Goal: Task Accomplishment & Management: Manage account settings

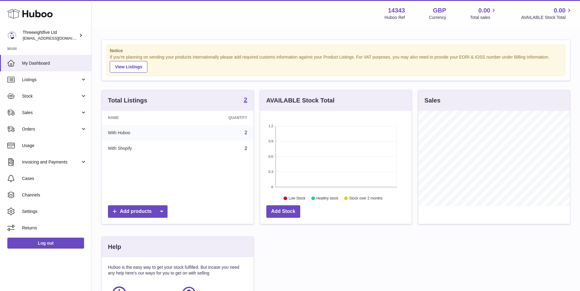
scroll to position [95, 151]
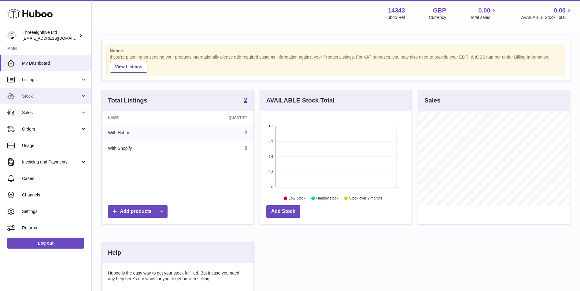
click at [42, 99] on link "Stock" at bounding box center [45, 96] width 91 height 16
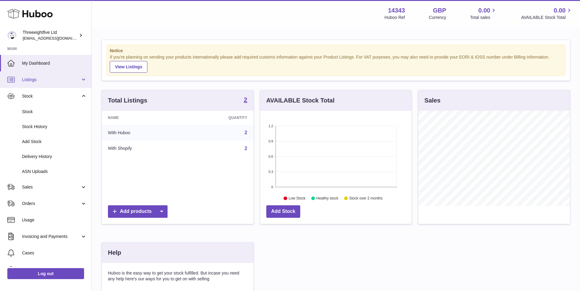
click at [43, 81] on span "Listings" at bounding box center [51, 80] width 58 height 6
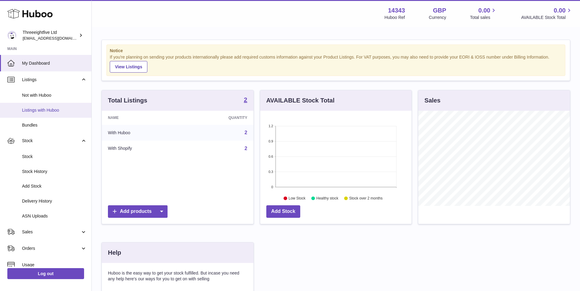
click at [47, 114] on link "Listings with Huboo" at bounding box center [45, 110] width 91 height 15
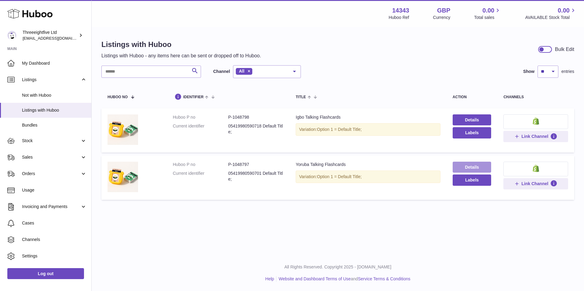
click at [460, 165] on link "Details" at bounding box center [472, 167] width 39 height 11
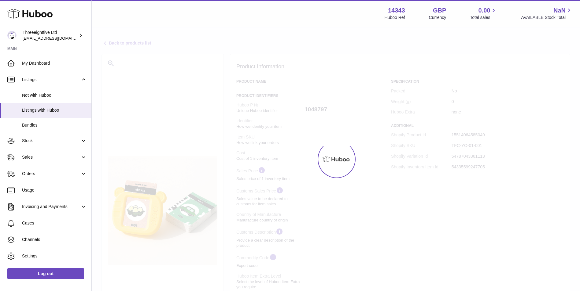
select select "**"
select select "****"
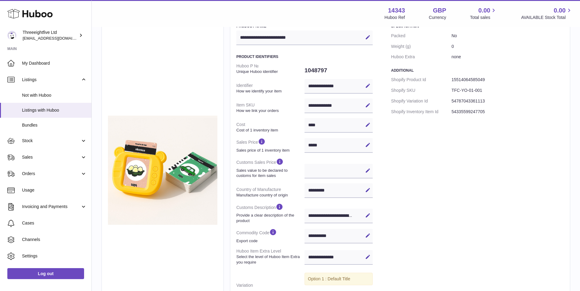
scroll to position [102, 0]
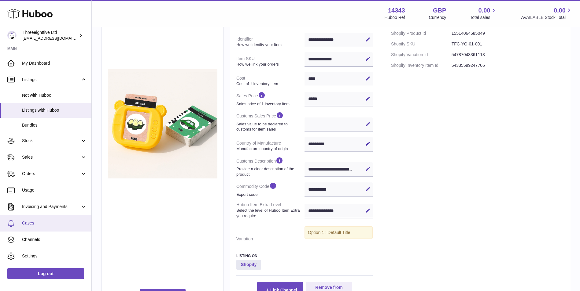
click at [39, 222] on span "Cases" at bounding box center [54, 224] width 65 height 6
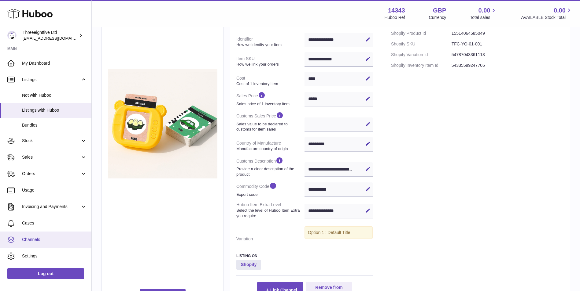
click at [44, 242] on span "Channels" at bounding box center [54, 240] width 65 height 6
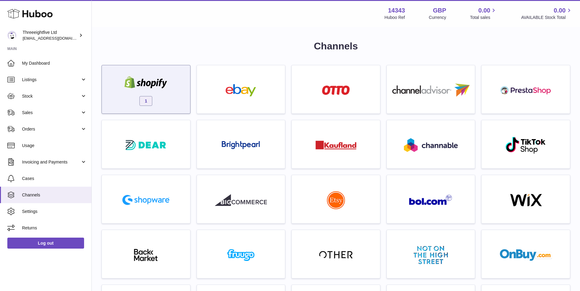
click at [152, 90] on div at bounding box center [146, 83] width 52 height 14
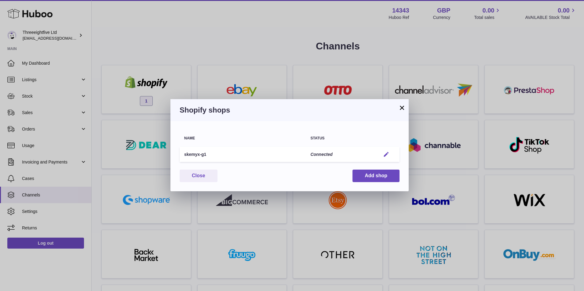
click at [387, 154] on em "button" at bounding box center [386, 155] width 6 height 6
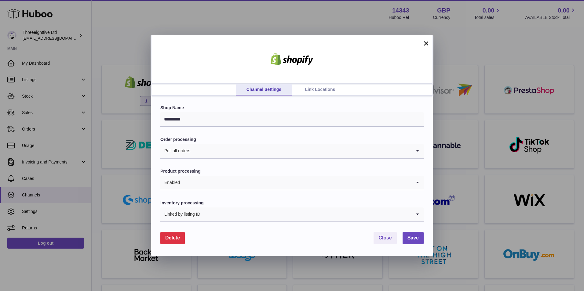
click at [318, 91] on link "Link Locations" at bounding box center [320, 90] width 56 height 12
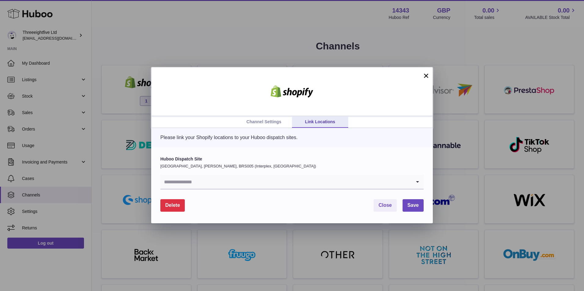
click at [258, 122] on link "Channel Settings" at bounding box center [264, 122] width 56 height 12
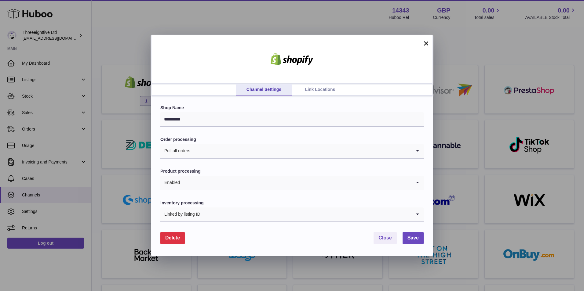
click at [225, 215] on input "Search for option" at bounding box center [306, 215] width 211 height 14
click at [295, 217] on input "Search for option" at bounding box center [306, 215] width 211 height 14
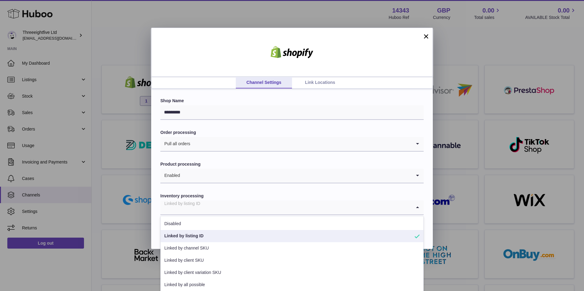
scroll to position [9, 0]
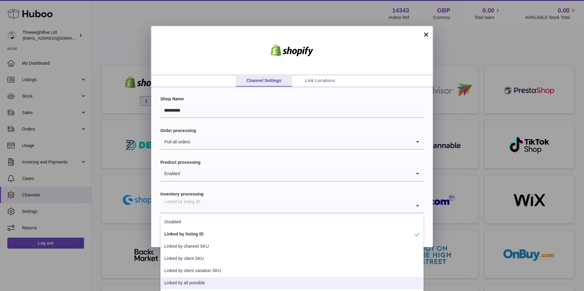
click at [211, 283] on li "Linked by all possible" at bounding box center [292, 283] width 263 height 12
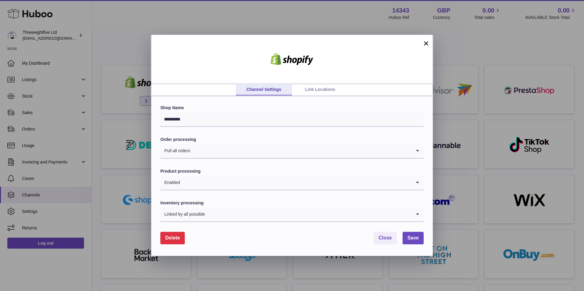
scroll to position [0, 0]
click at [412, 236] on span "Save" at bounding box center [413, 238] width 11 height 5
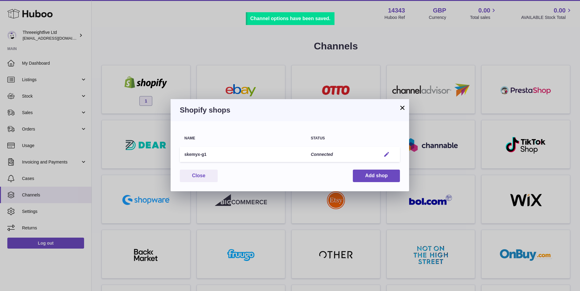
click at [385, 153] on em "button" at bounding box center [386, 155] width 6 height 6
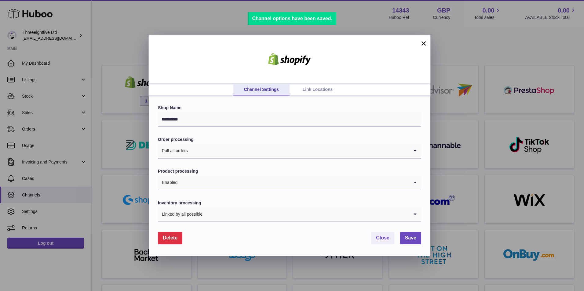
click at [309, 92] on link "Link Locations" at bounding box center [318, 90] width 56 height 12
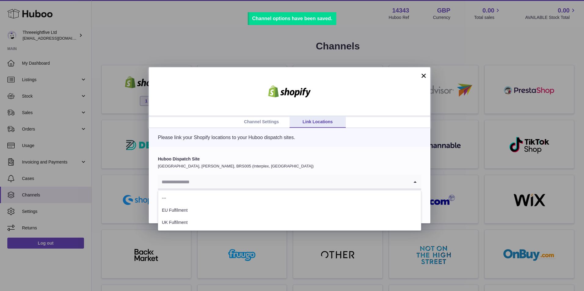
click at [238, 182] on input "Search for option" at bounding box center [283, 182] width 251 height 14
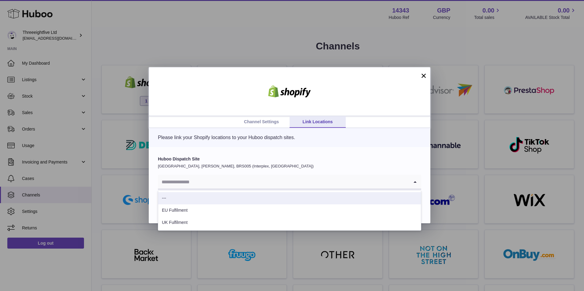
click at [266, 120] on link "Channel Settings" at bounding box center [261, 122] width 56 height 12
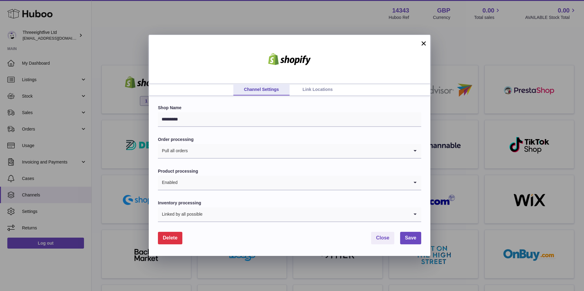
click at [248, 214] on input "Search for option" at bounding box center [306, 215] width 206 height 14
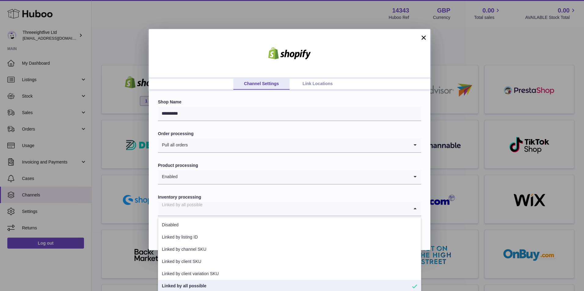
scroll to position [9, 0]
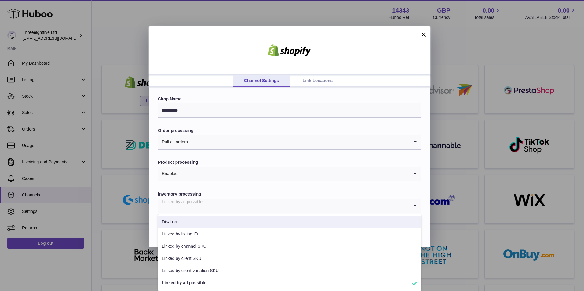
click at [321, 77] on link "Link Locations" at bounding box center [318, 81] width 56 height 12
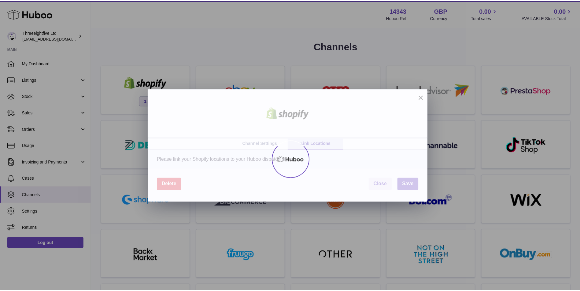
scroll to position [0, 0]
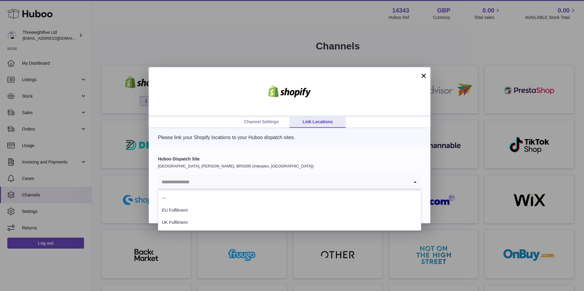
click at [256, 186] on input "Search for option" at bounding box center [283, 182] width 251 height 14
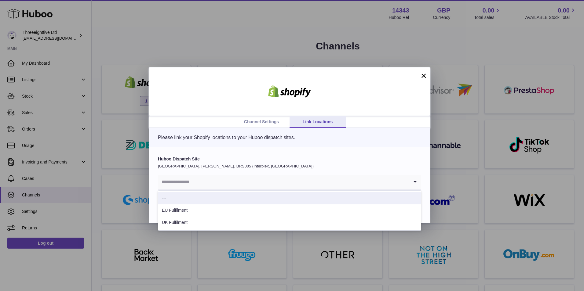
click at [246, 157] on label "Huboo Dispatch Site" at bounding box center [289, 159] width 263 height 6
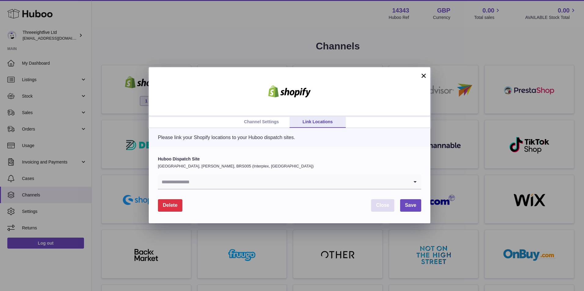
click at [387, 202] on button "Close" at bounding box center [382, 205] width 23 height 13
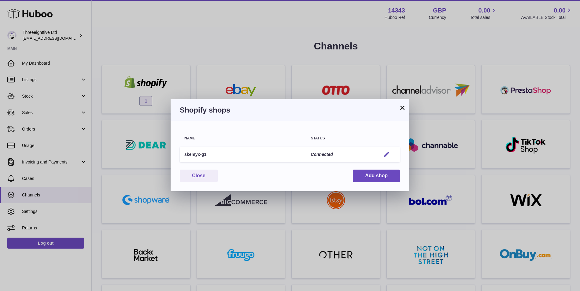
click at [401, 108] on button "×" at bounding box center [401, 107] width 7 height 7
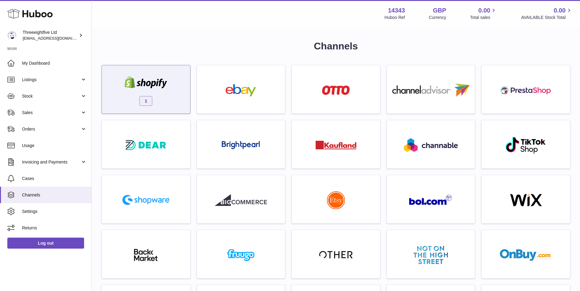
click at [170, 85] on img at bounding box center [146, 82] width 52 height 12
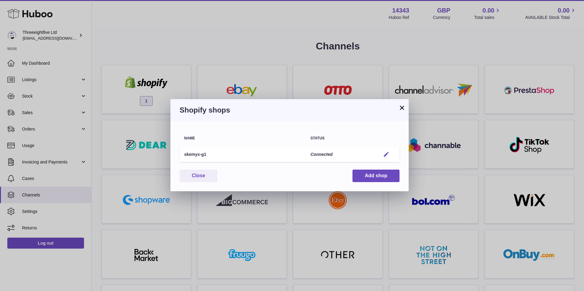
click at [387, 155] on em "button" at bounding box center [386, 155] width 6 height 6
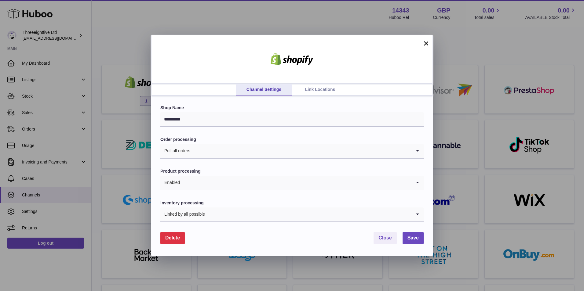
click at [321, 91] on link "Link Locations" at bounding box center [320, 90] width 56 height 12
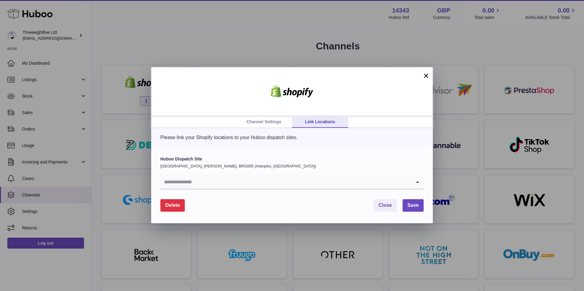
click at [347, 177] on input "Search for option" at bounding box center [285, 182] width 251 height 14
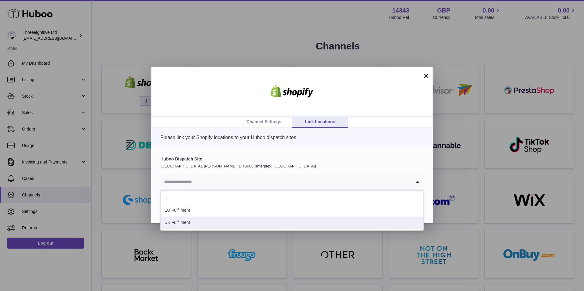
click at [326, 218] on li "UK Fulfilment" at bounding box center [292, 223] width 263 height 12
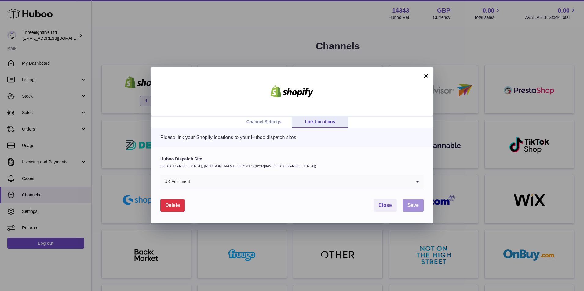
click at [416, 206] on span "Save" at bounding box center [413, 205] width 11 height 5
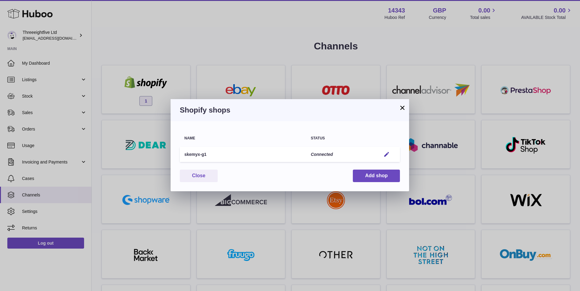
click at [400, 106] on button "×" at bounding box center [401, 107] width 7 height 7
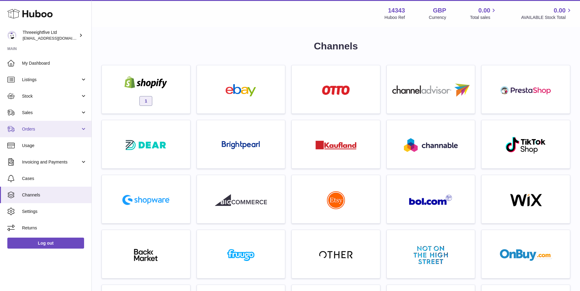
click at [28, 130] on span "Orders" at bounding box center [51, 129] width 58 height 6
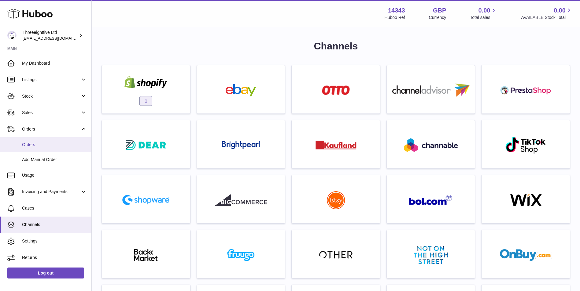
click at [40, 148] on span "Orders" at bounding box center [54, 145] width 65 height 6
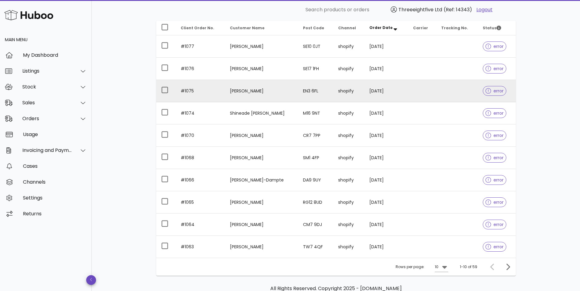
scroll to position [111, 0]
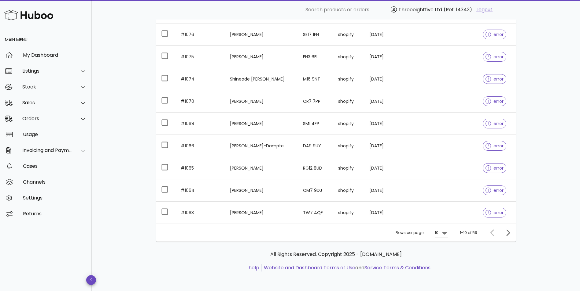
click at [440, 238] on div "Rows per page: 10" at bounding box center [421, 233] width 53 height 18
click at [443, 232] on icon at bounding box center [444, 232] width 7 height 7
click at [442, 265] on div "50" at bounding box center [443, 267] width 6 height 6
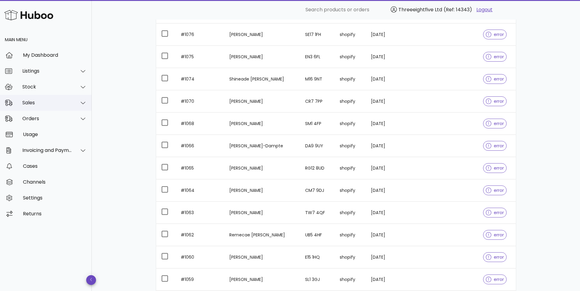
click at [50, 101] on div "Sales" at bounding box center [47, 103] width 50 height 6
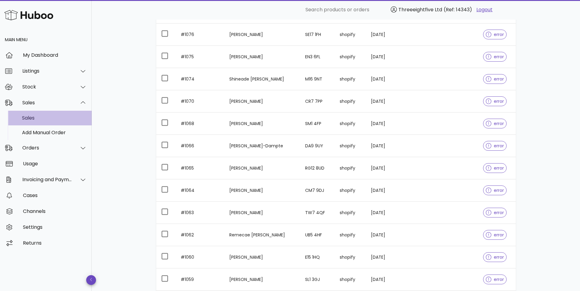
click at [41, 124] on div "Sales" at bounding box center [54, 118] width 65 height 13
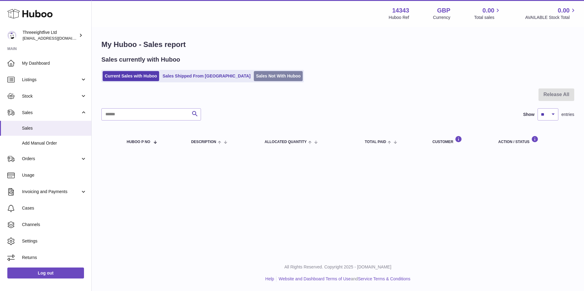
click at [254, 80] on link "Sales Not With Huboo" at bounding box center [278, 76] width 49 height 10
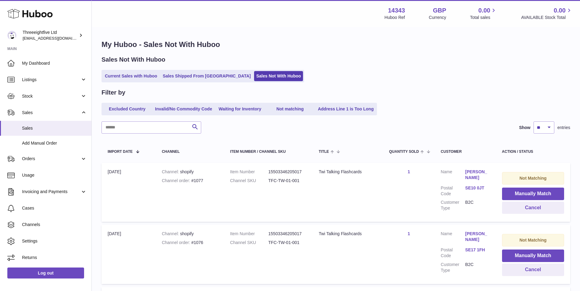
click at [207, 75] on link "Sales Shipped From [GEOGRAPHIC_DATA]" at bounding box center [206, 76] width 92 height 10
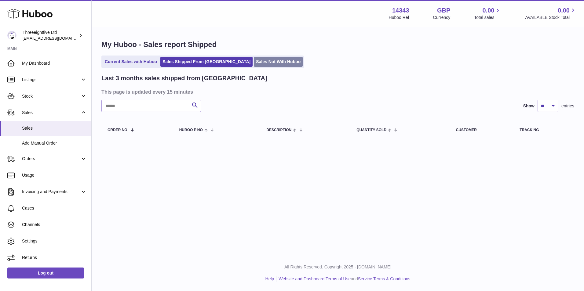
click at [254, 64] on link "Sales Not With Huboo" at bounding box center [278, 62] width 49 height 10
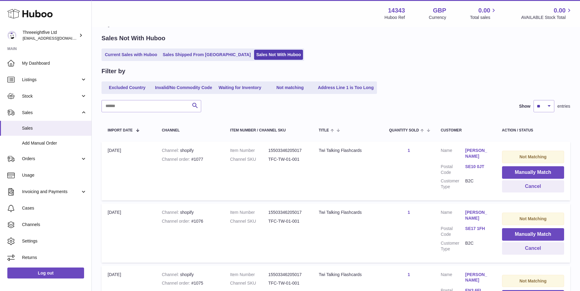
scroll to position [51, 0]
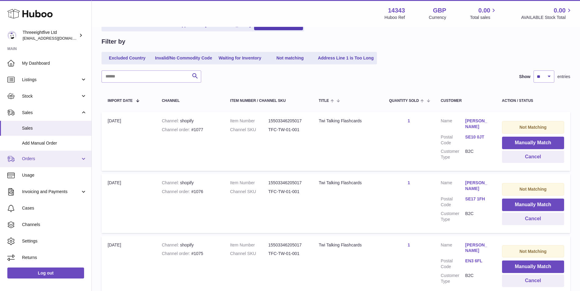
click at [24, 162] on span "Orders" at bounding box center [51, 159] width 58 height 6
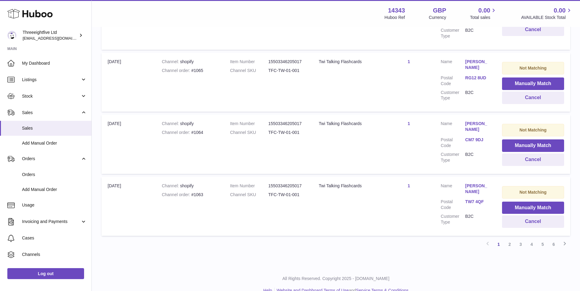
scroll to position [560, 0]
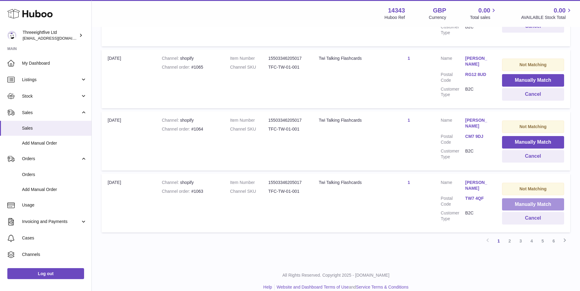
click at [524, 209] on button "Manually Match" at bounding box center [533, 205] width 62 height 13
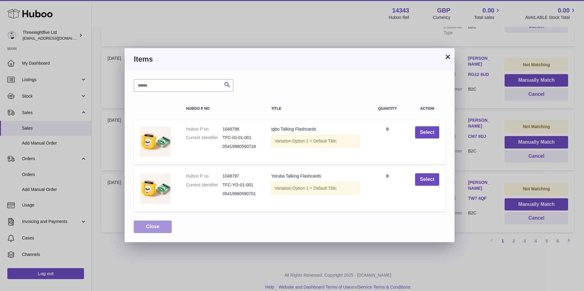
click at [152, 226] on span "Close" at bounding box center [152, 226] width 13 height 5
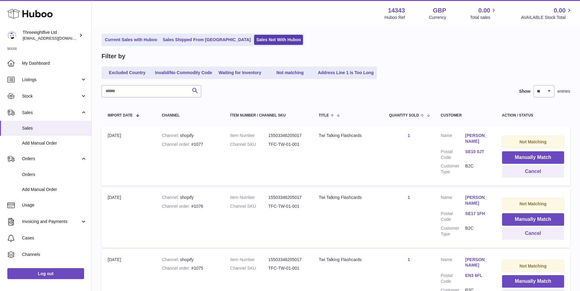
scroll to position [51, 0]
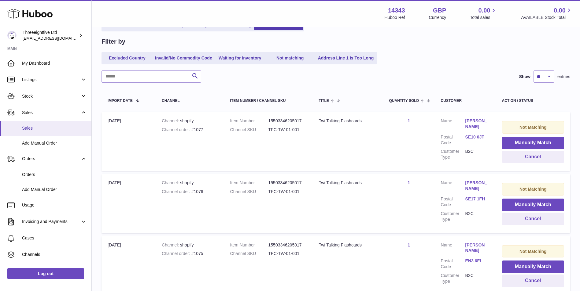
click at [65, 127] on span "Sales" at bounding box center [54, 129] width 65 height 6
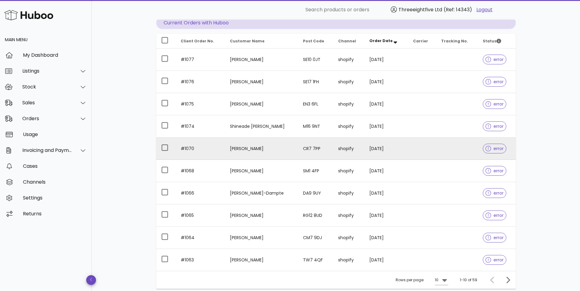
scroll to position [111, 0]
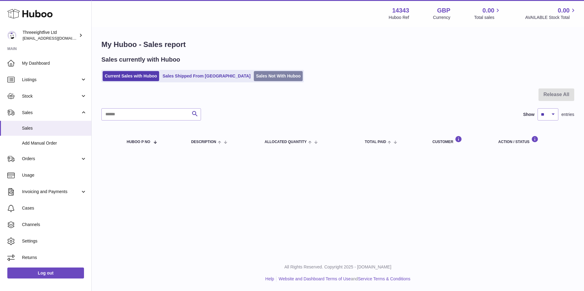
click at [259, 76] on link "Sales Not With Huboo" at bounding box center [278, 76] width 49 height 10
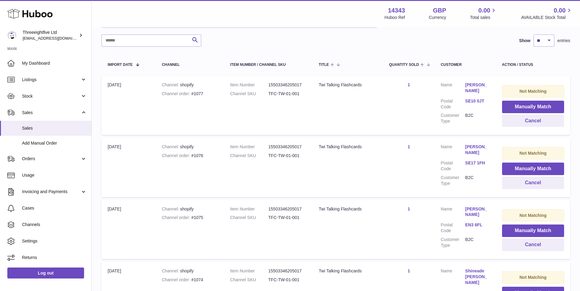
scroll to position [102, 0]
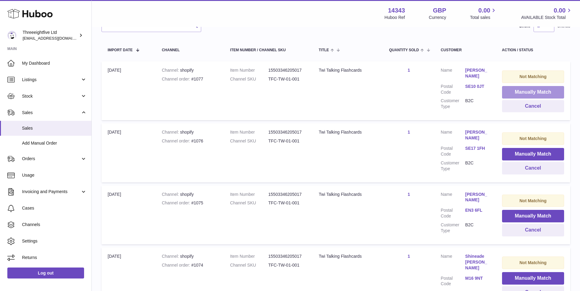
click at [536, 90] on button "Manually Match" at bounding box center [533, 92] width 62 height 13
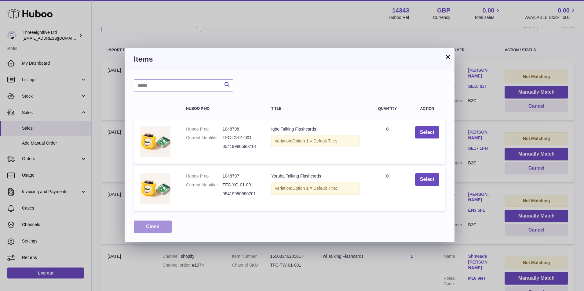
click at [167, 229] on button "Close" at bounding box center [153, 227] width 38 height 13
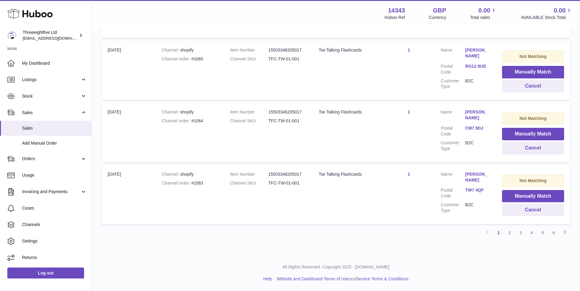
scroll to position [574, 0]
click at [511, 236] on link "2" at bounding box center [509, 233] width 11 height 11
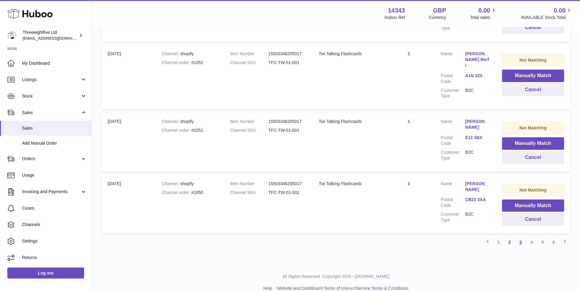
click at [518, 237] on link "3" at bounding box center [520, 242] width 11 height 11
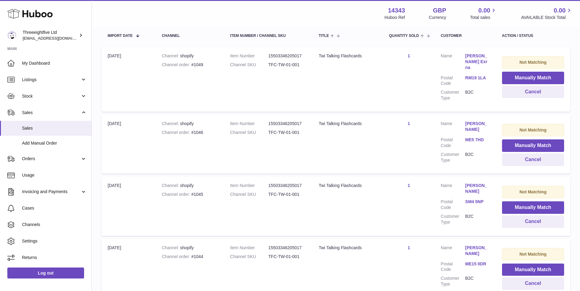
scroll to position [27, 0]
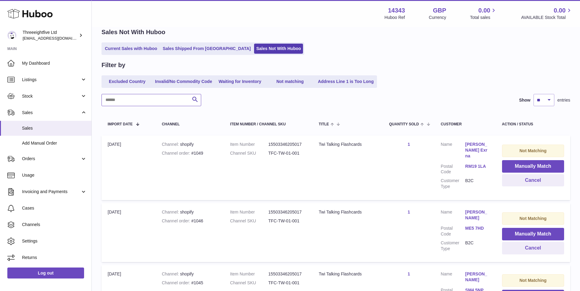
click at [144, 98] on input "text" at bounding box center [151, 100] width 100 height 12
drag, startPoint x: 205, startPoint y: 155, endPoint x: 191, endPoint y: 159, distance: 14.3
click at [191, 159] on td "Channel shopify Channel order #1049" at bounding box center [189, 168] width 68 height 65
drag, startPoint x: 191, startPoint y: 159, endPoint x: 250, endPoint y: 104, distance: 80.8
click at [250, 104] on div "Search Show ** ** ** *** entries" at bounding box center [335, 100] width 468 height 12
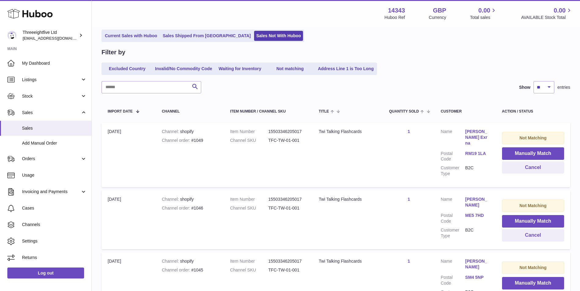
scroll to position [102, 0]
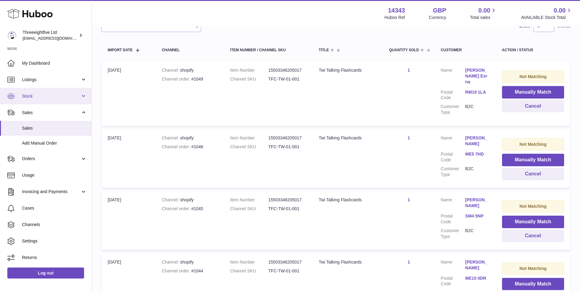
click at [47, 102] on link "Stock" at bounding box center [45, 96] width 91 height 16
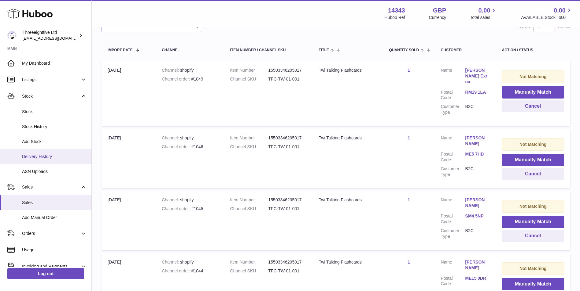
click at [51, 159] on span "Delivery History" at bounding box center [54, 157] width 65 height 6
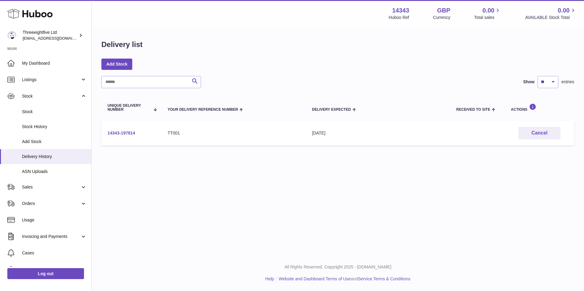
click at [117, 132] on link "14343-197814" at bounding box center [121, 133] width 27 height 5
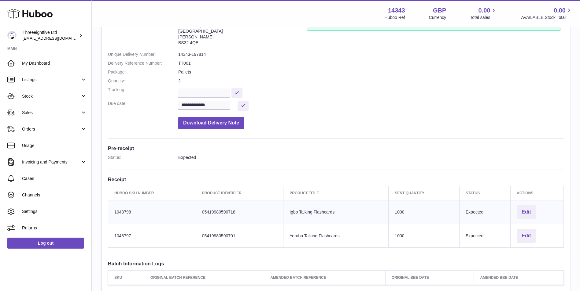
scroll to position [102, 0]
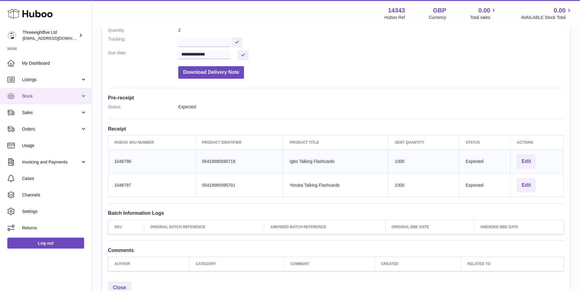
click at [38, 98] on span "Stock" at bounding box center [51, 96] width 58 height 6
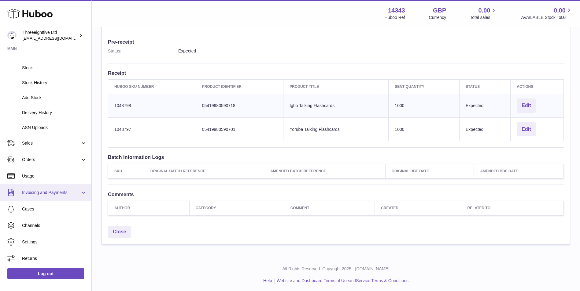
scroll to position [159, 0]
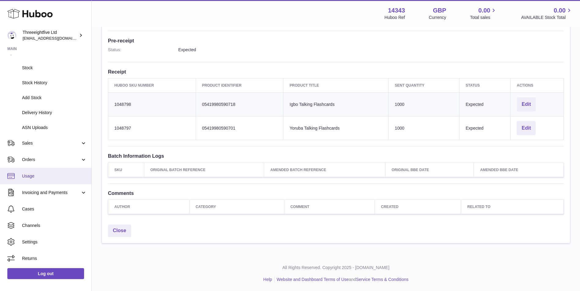
click at [53, 177] on span "Usage" at bounding box center [54, 177] width 65 height 6
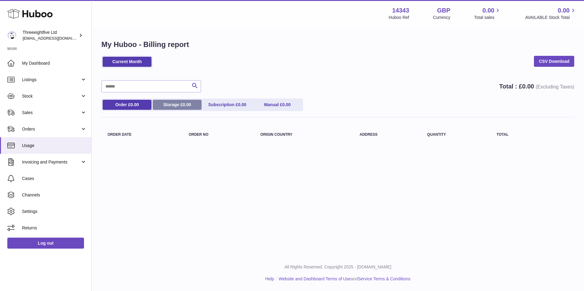
click at [179, 104] on link "Storage £ 0.00" at bounding box center [177, 105] width 49 height 10
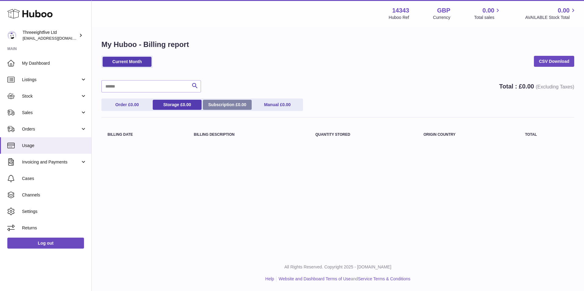
click at [230, 107] on link "Subscription £ 0.00" at bounding box center [227, 105] width 49 height 10
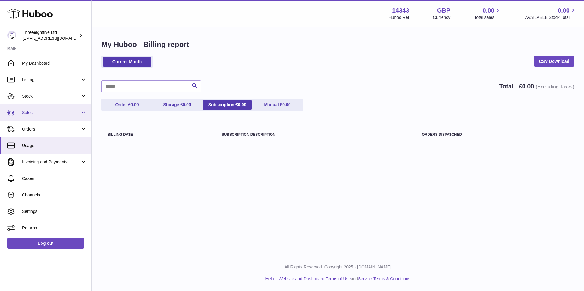
drag, startPoint x: 59, startPoint y: 110, endPoint x: 59, endPoint y: 113, distance: 3.4
click at [59, 110] on span "Sales" at bounding box center [51, 113] width 58 height 6
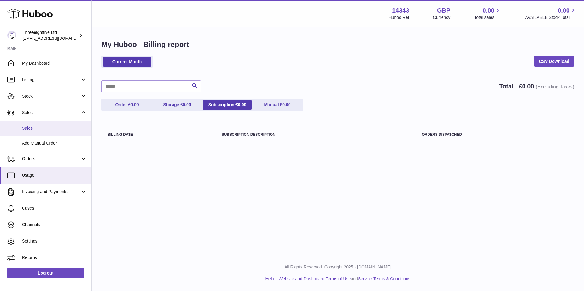
click at [56, 129] on span "Sales" at bounding box center [54, 129] width 65 height 6
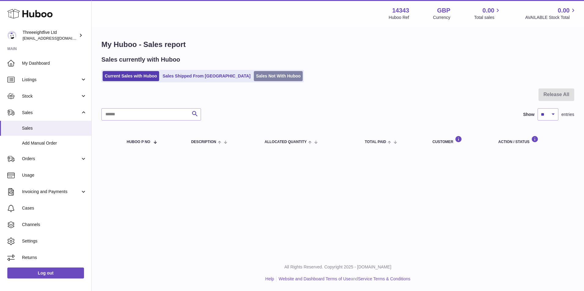
click at [254, 77] on link "Sales Not With Huboo" at bounding box center [278, 76] width 49 height 10
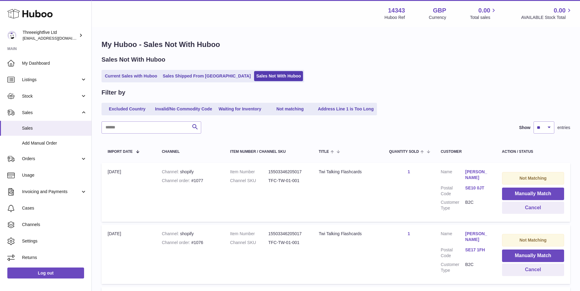
click at [126, 131] on input "text" at bounding box center [151, 128] width 100 height 12
drag, startPoint x: 214, startPoint y: 178, endPoint x: 191, endPoint y: 185, distance: 24.1
click at [191, 185] on td "Channel shopify Channel order #1077" at bounding box center [189, 192] width 68 height 59
drag, startPoint x: 191, startPoint y: 185, endPoint x: 156, endPoint y: 118, distance: 75.6
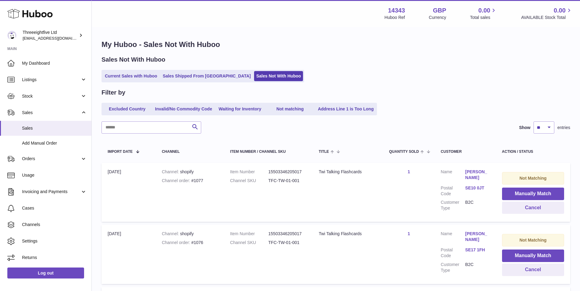
click at [159, 128] on input "text" at bounding box center [151, 128] width 100 height 12
click at [35, 159] on span "Orders" at bounding box center [51, 159] width 58 height 6
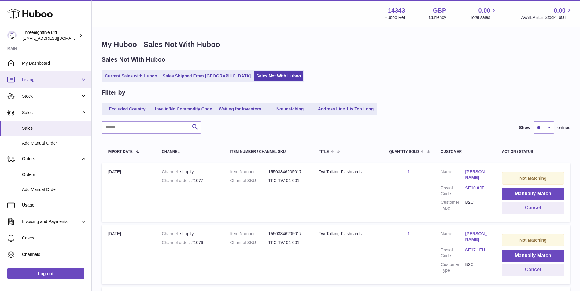
click at [50, 80] on span "Listings" at bounding box center [51, 80] width 58 height 6
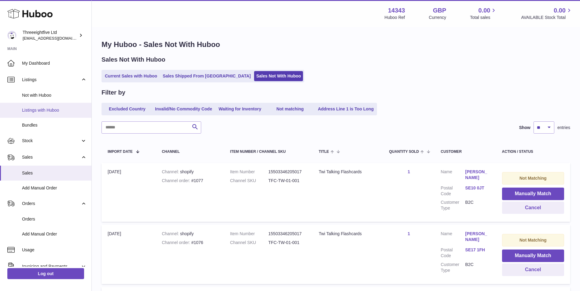
click at [50, 110] on span "Listings with Huboo" at bounding box center [54, 111] width 65 height 6
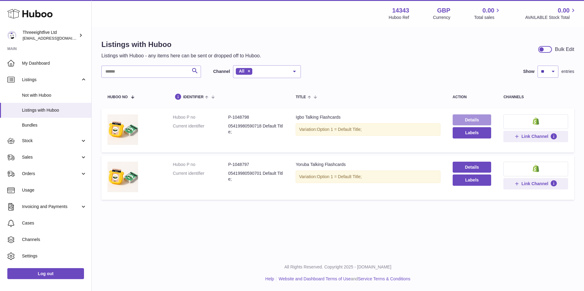
click at [480, 119] on link "Details" at bounding box center [472, 120] width 39 height 11
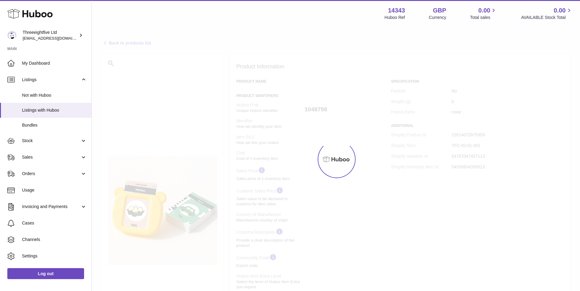
select select "**"
select select "****"
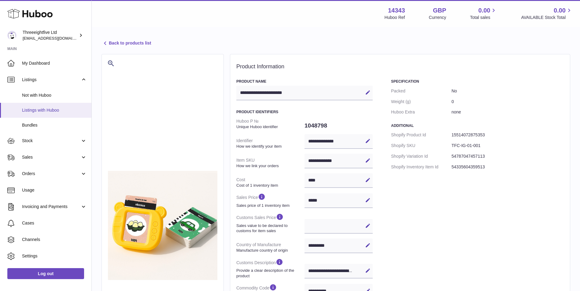
click at [50, 114] on link "Listings with Huboo" at bounding box center [45, 110] width 91 height 15
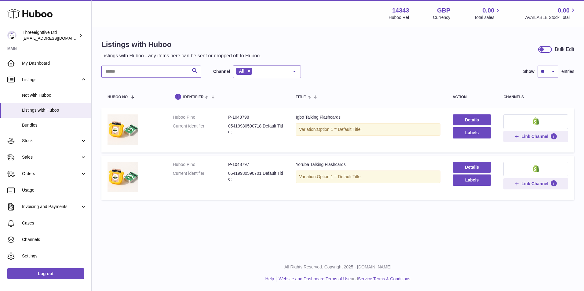
click at [135, 69] on input "text" at bounding box center [151, 72] width 100 height 12
paste input "**********"
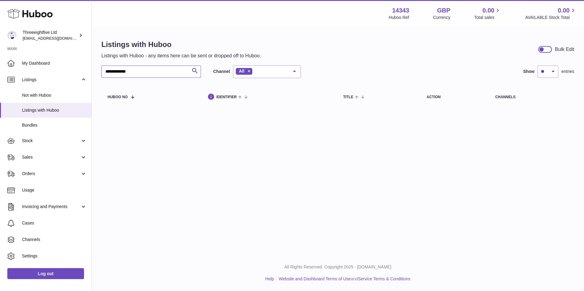
click at [149, 67] on input "**********" at bounding box center [151, 72] width 100 height 12
type input "**********"
click at [143, 73] on input "**********" at bounding box center [151, 72] width 100 height 12
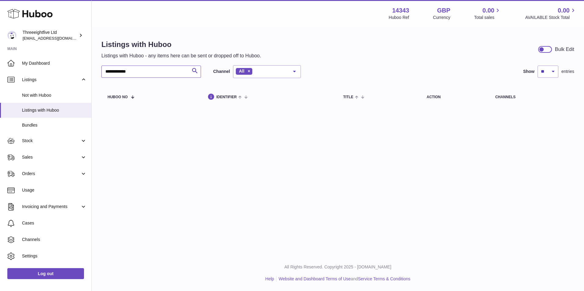
click at [143, 73] on input "**********" at bounding box center [151, 72] width 100 height 12
click at [173, 70] on input "**********" at bounding box center [151, 72] width 100 height 12
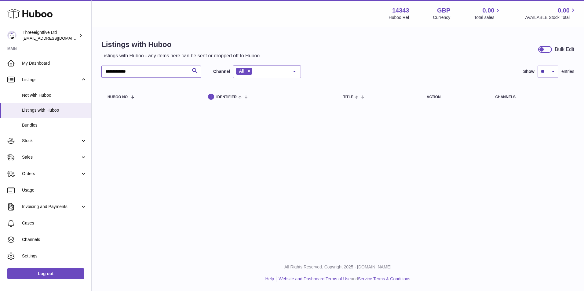
click at [173, 70] on input "**********" at bounding box center [151, 72] width 100 height 12
click at [46, 112] on span "Listings with Huboo" at bounding box center [54, 111] width 65 height 6
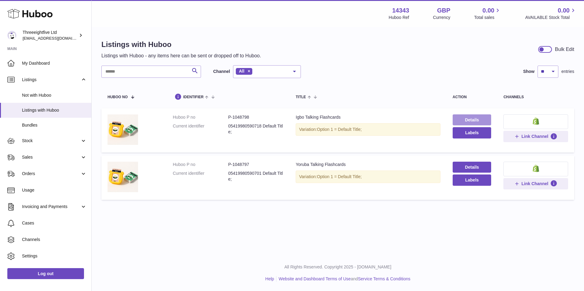
click at [474, 122] on link "Details" at bounding box center [472, 120] width 39 height 11
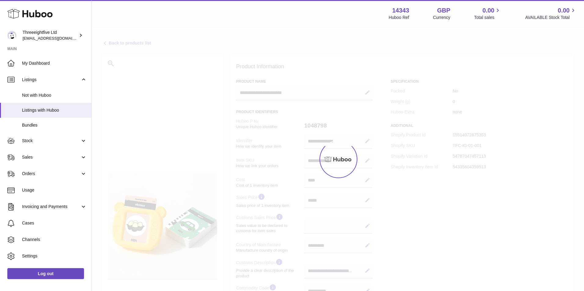
select select "**"
select select "****"
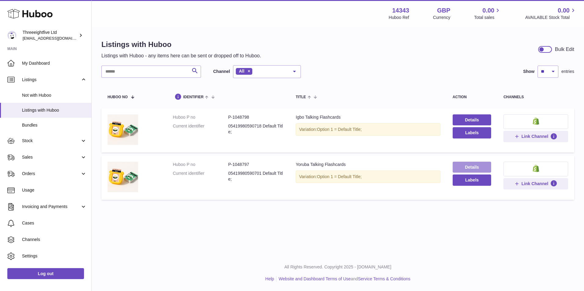
click at [480, 165] on link "Details" at bounding box center [472, 167] width 39 height 11
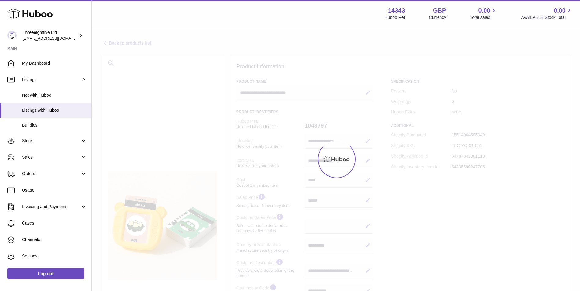
select select "**"
select select "****"
